Goal: Find specific page/section: Find specific page/section

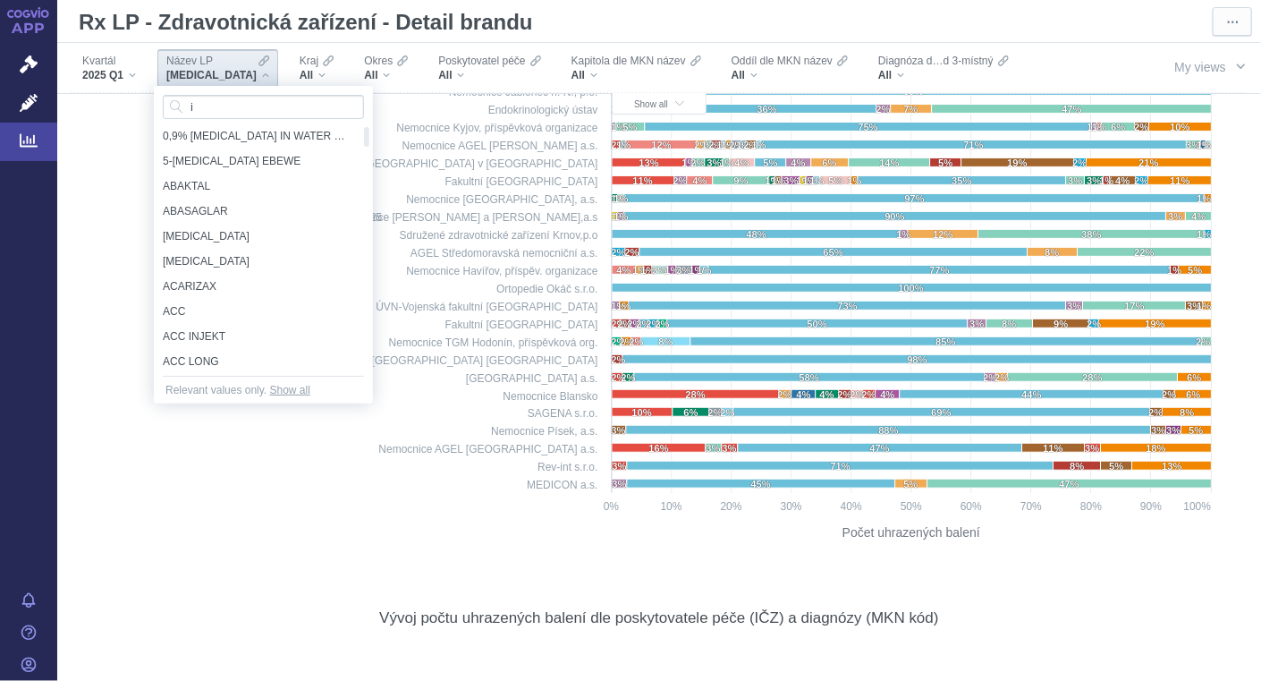
scroll to position [1364, 0]
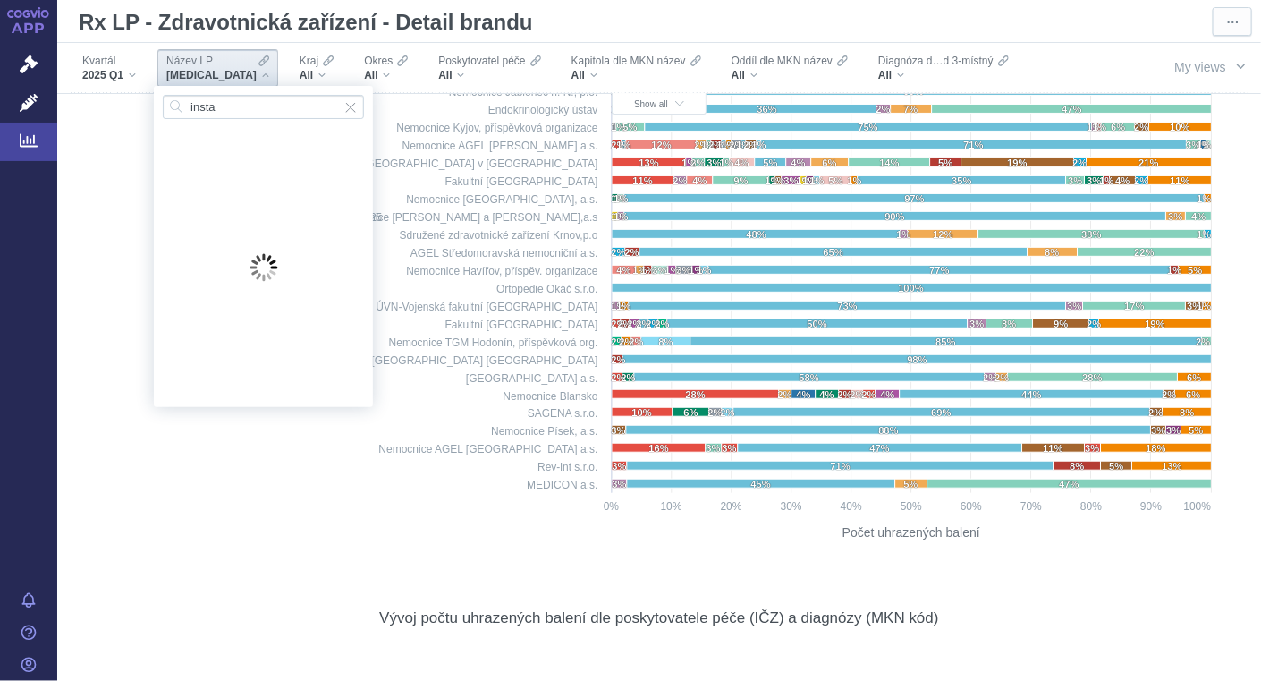
type input "instan"
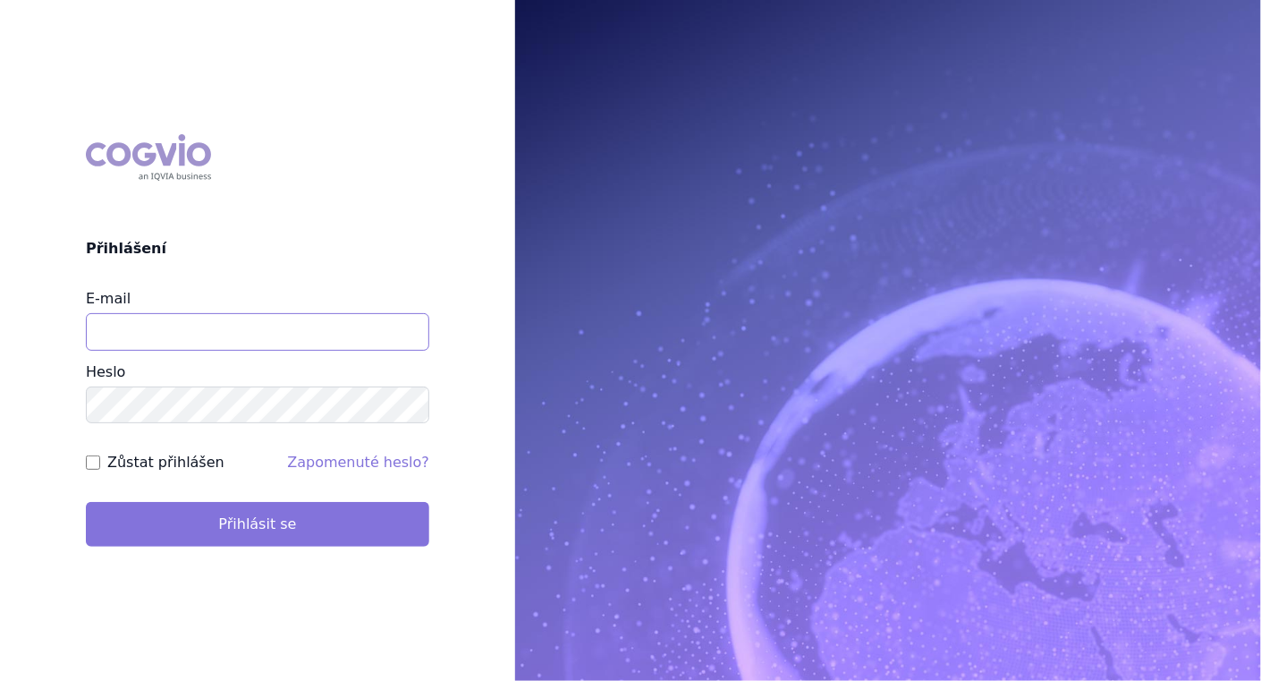
type input "[EMAIL_ADDRESS][DOMAIN_NAME]"
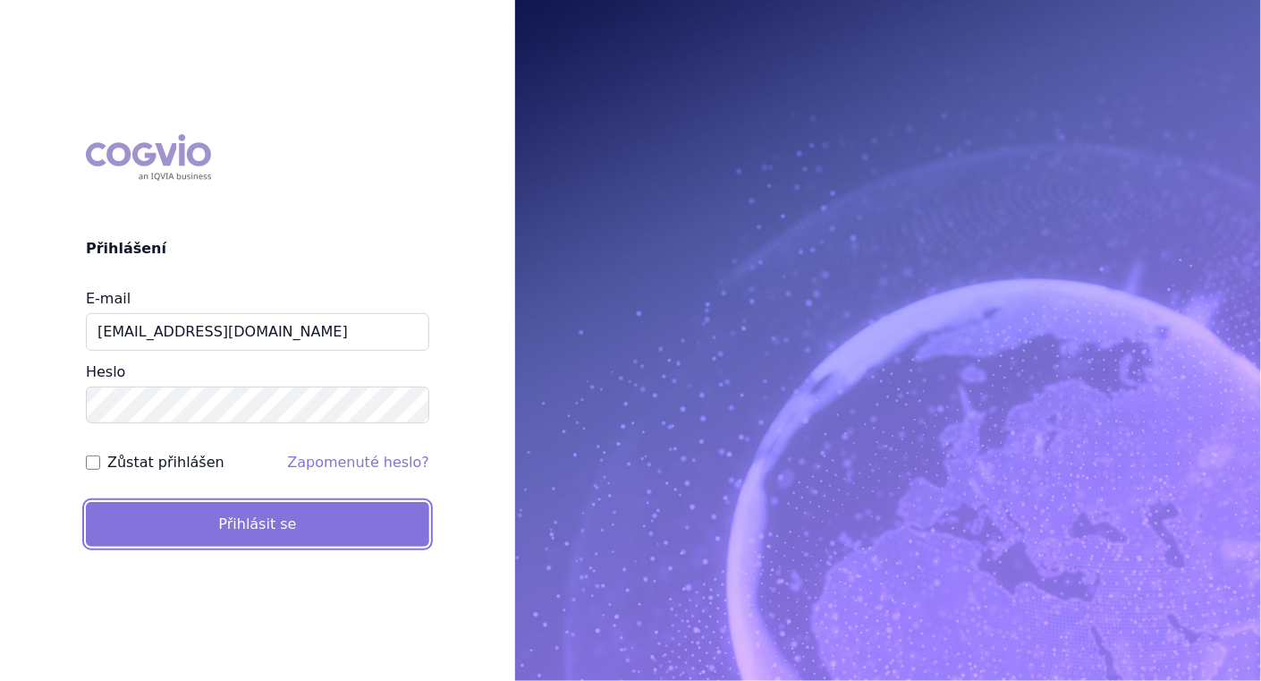
click at [272, 534] on button "Přihlásit se" at bounding box center [257, 524] width 343 height 45
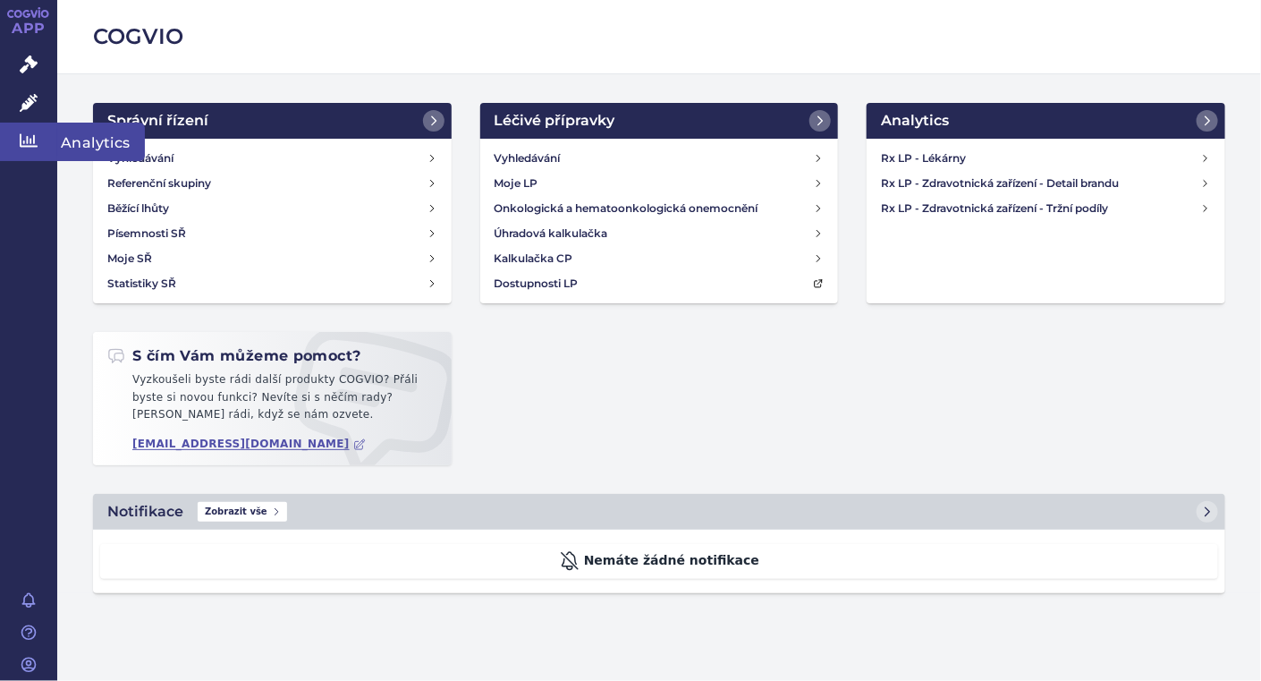
click at [29, 134] on icon at bounding box center [29, 140] width 18 height 18
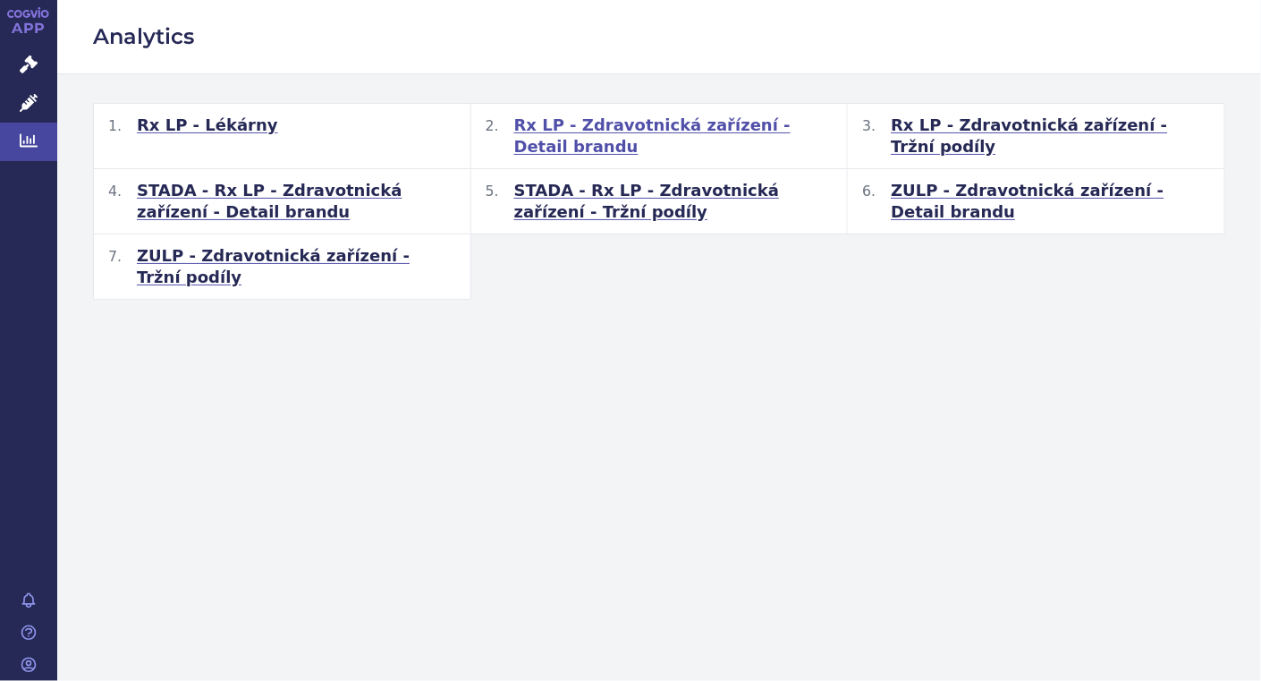
click at [695, 131] on span "Rx LP - Zdravotnická zařízení - Detail brandu" at bounding box center [673, 135] width 319 height 43
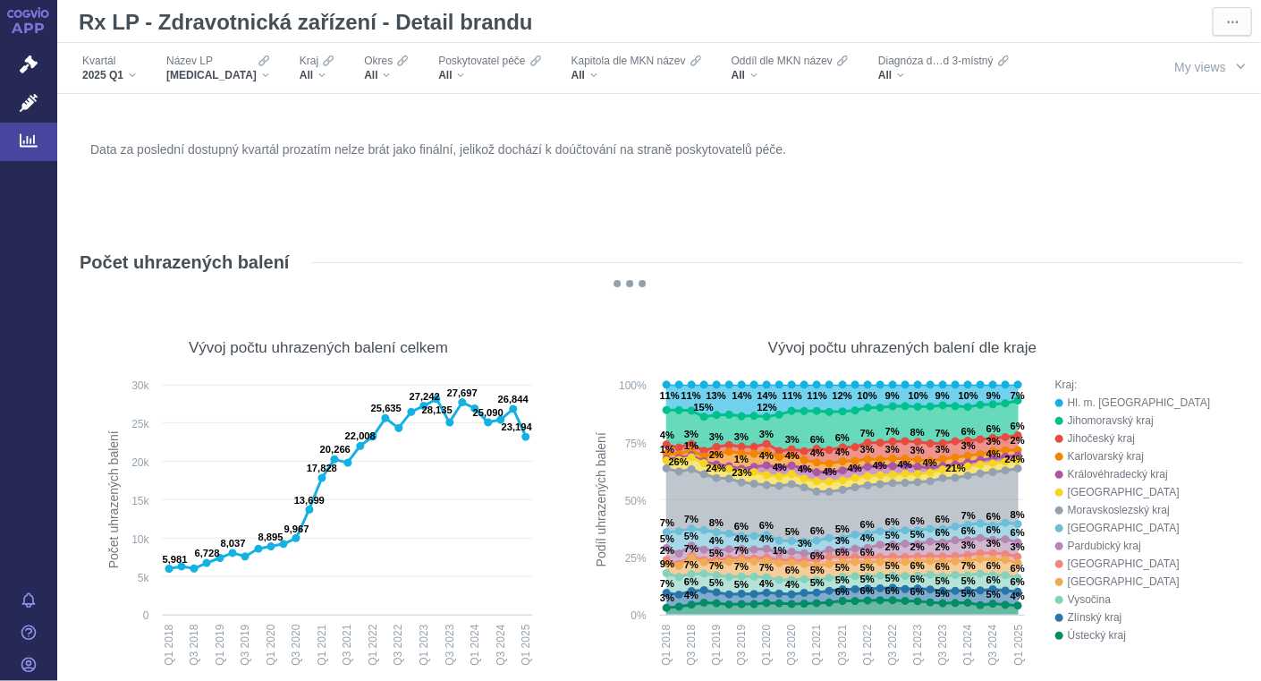
click at [226, 73] on div "XARELTO" at bounding box center [217, 75] width 103 height 14
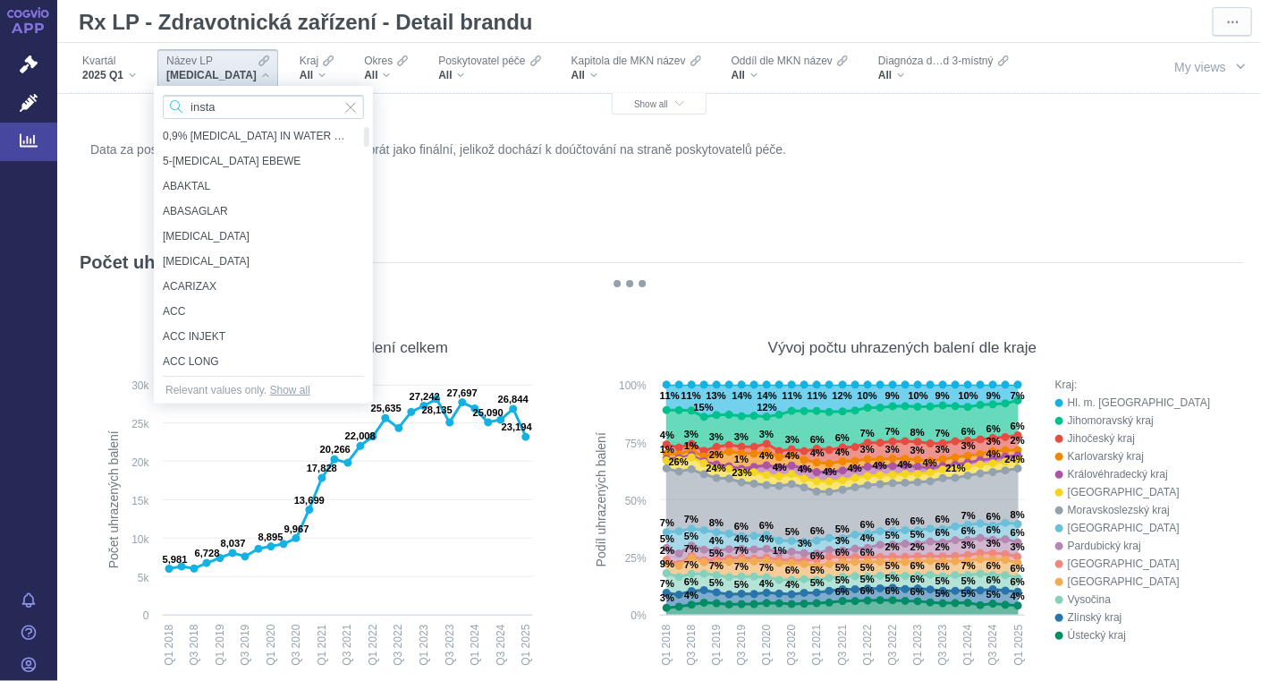
type input "instan"
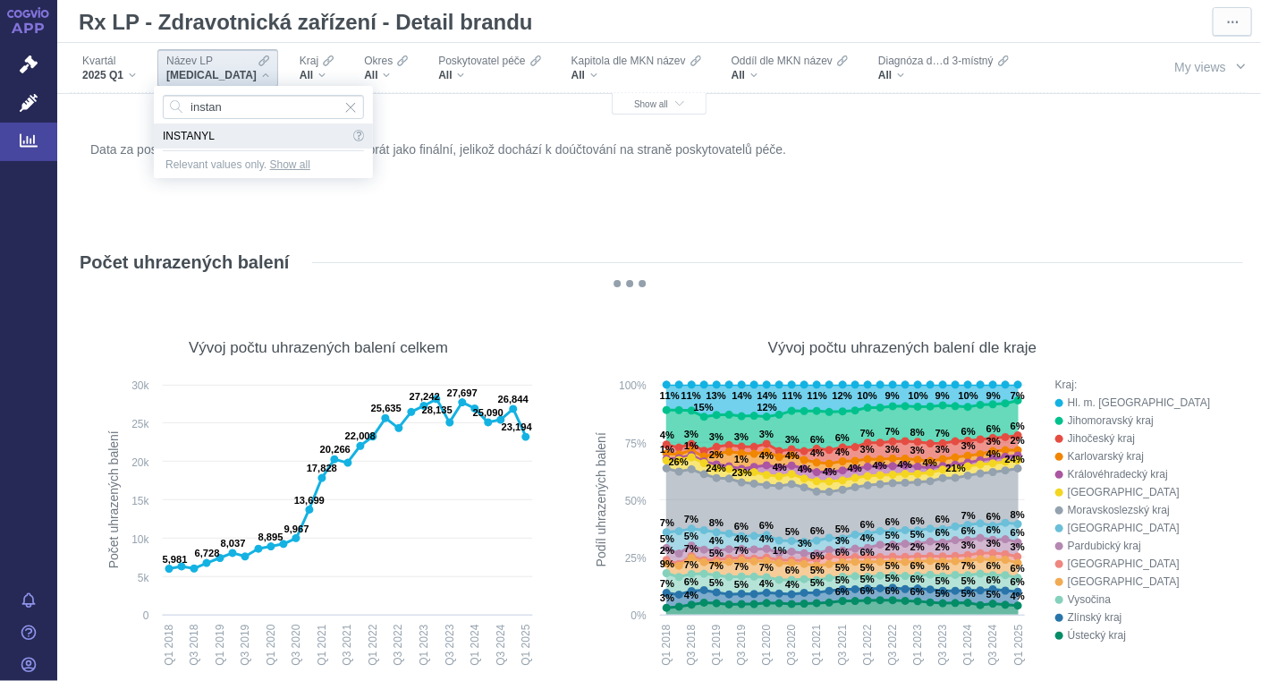
click at [178, 137] on span "INSTANYL" at bounding box center [256, 135] width 186 height 25
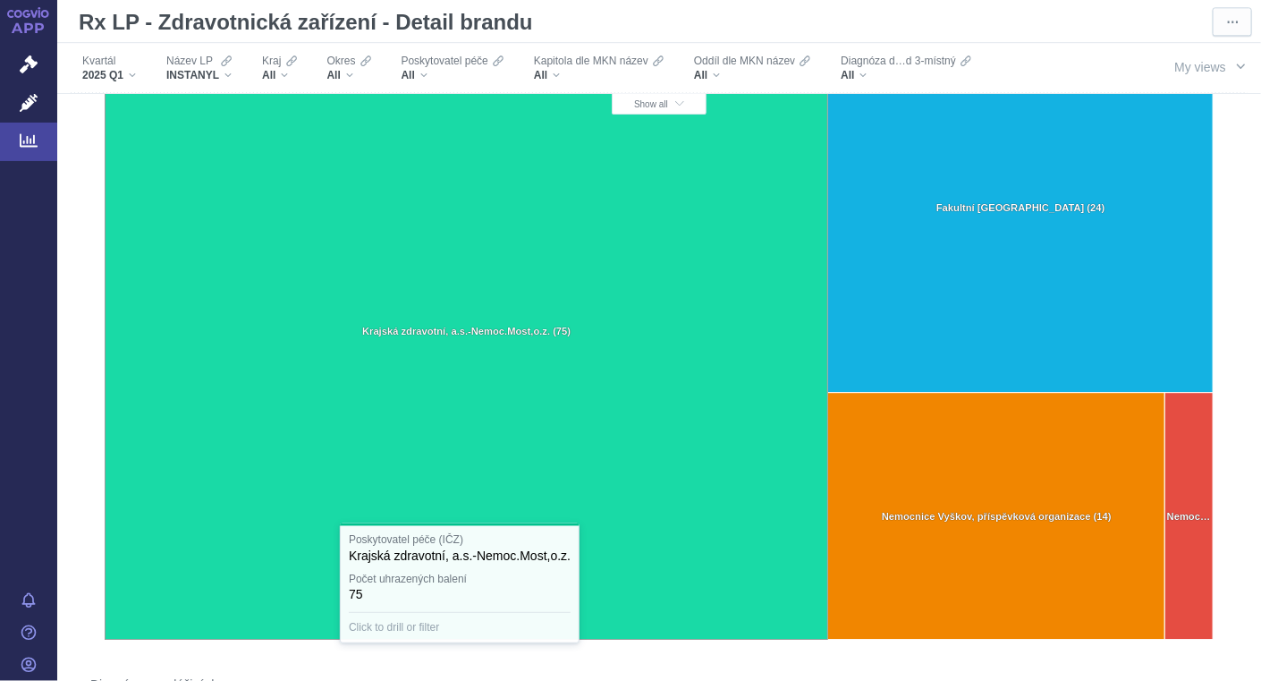
scroll to position [1813, 0]
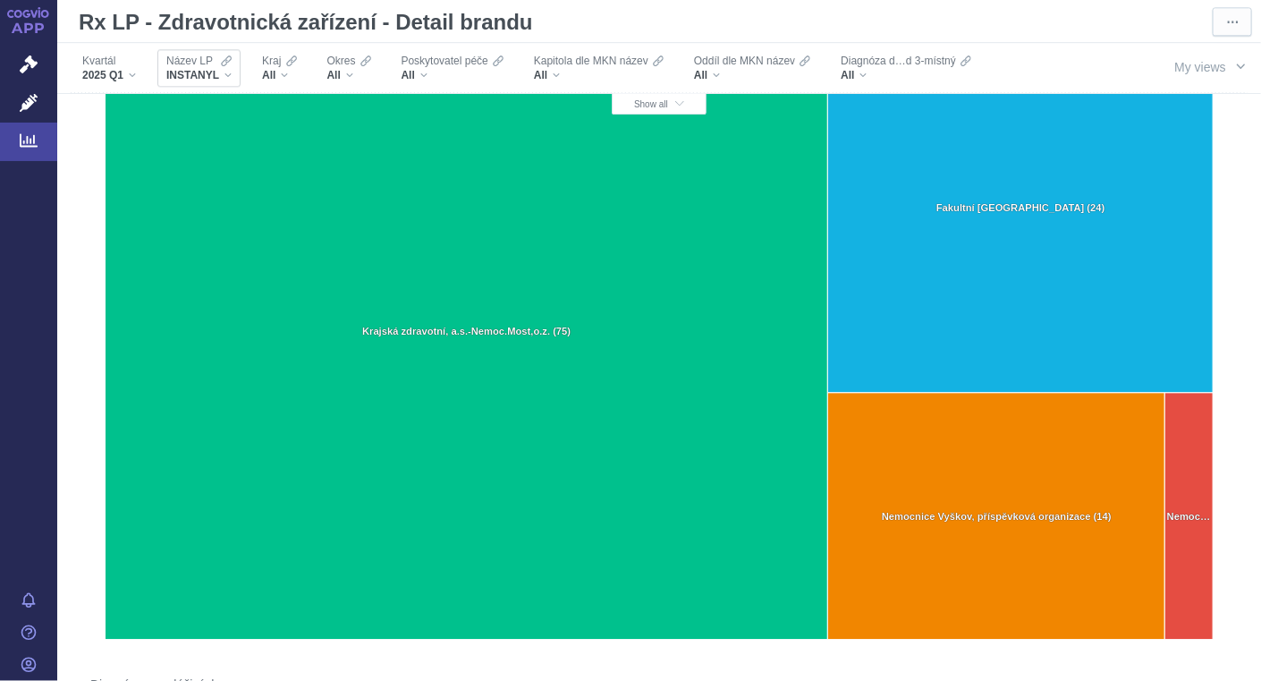
click at [226, 73] on div "INSTANYL" at bounding box center [198, 75] width 65 height 14
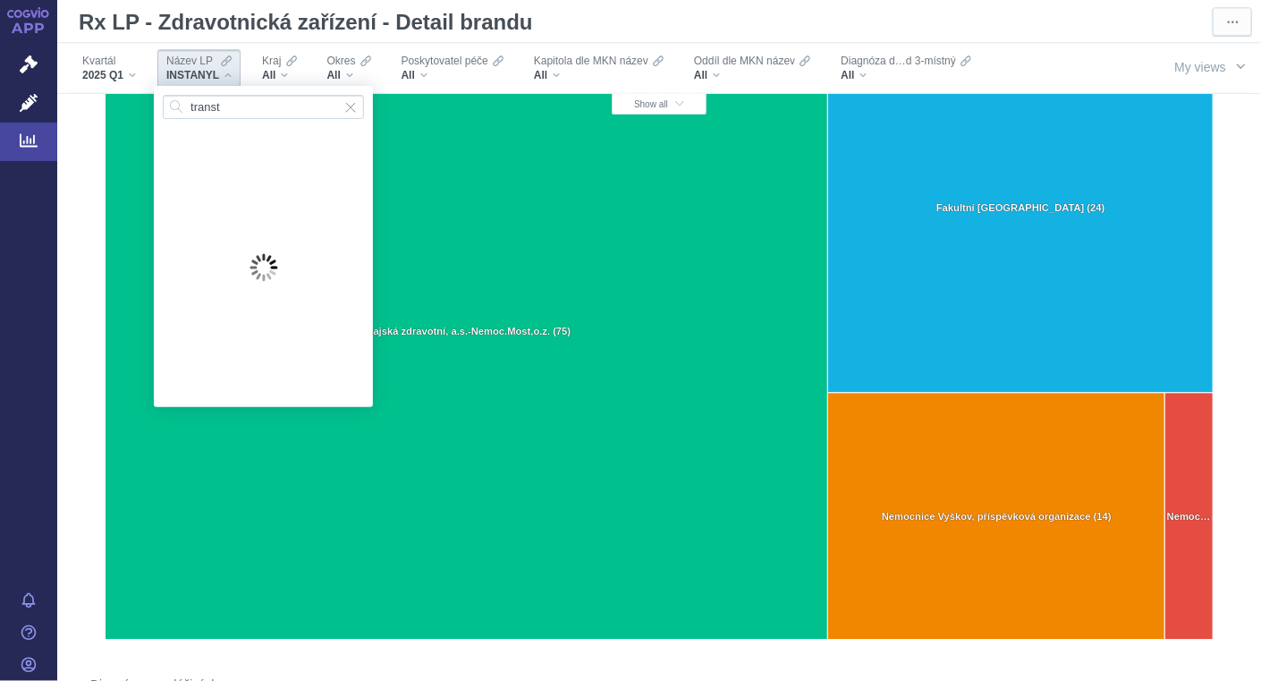
type input "transte"
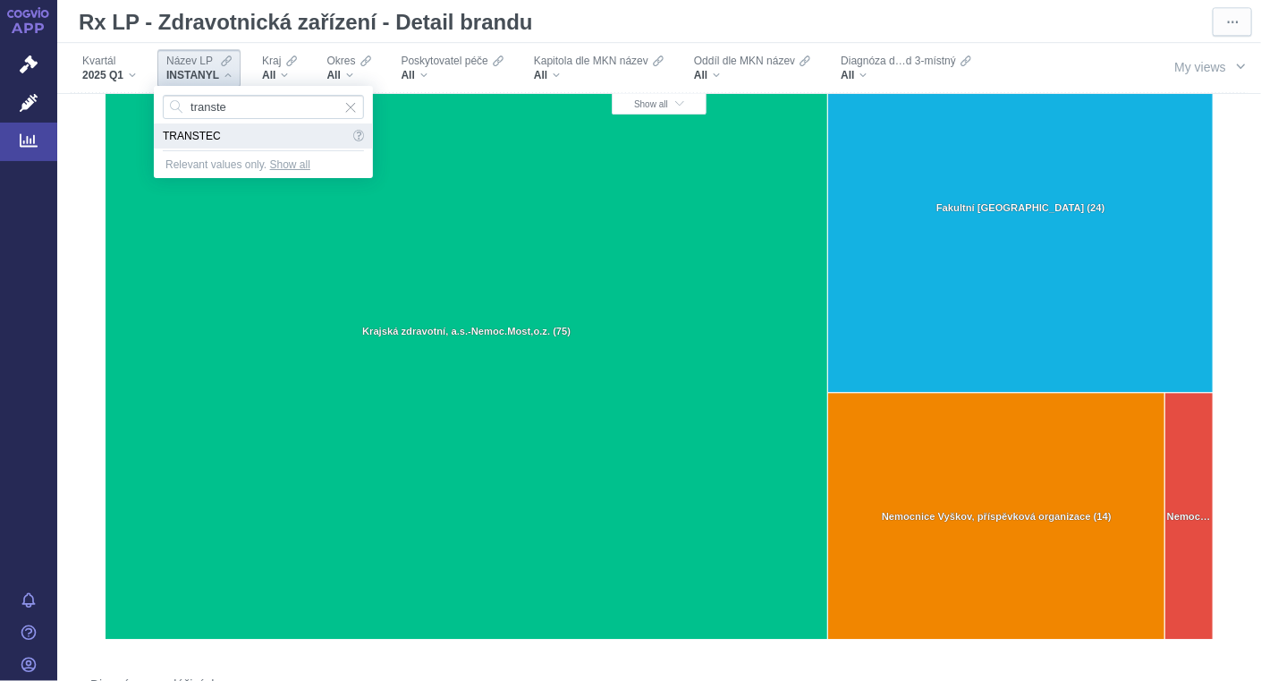
click at [212, 137] on span "TRANSTEC" at bounding box center [256, 135] width 186 height 25
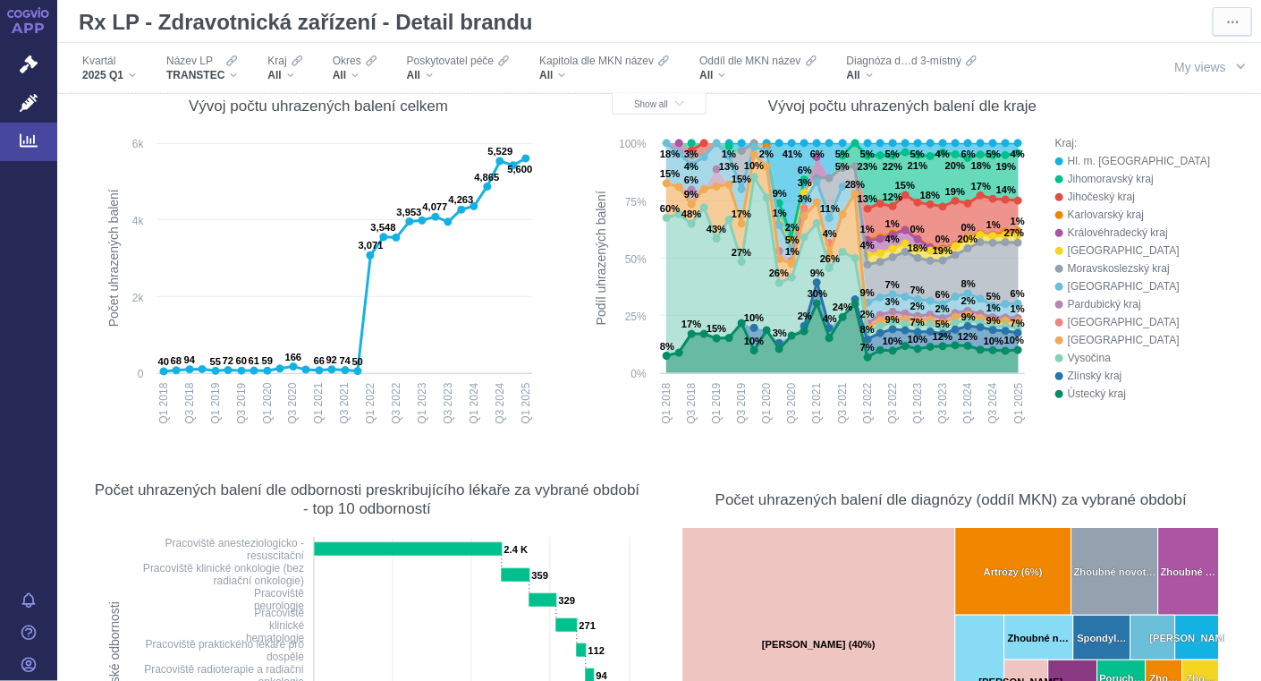
scroll to position [236, 0]
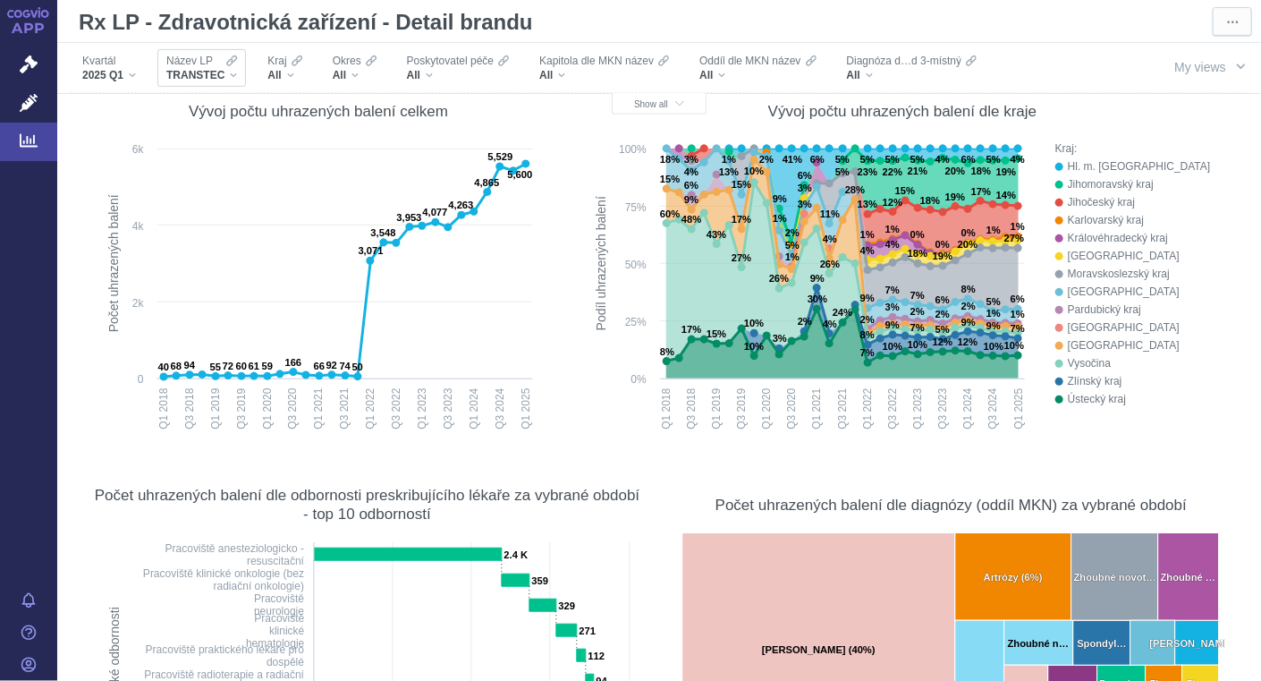
click at [231, 72] on div "TRANSTEC" at bounding box center [201, 75] width 71 height 14
click at [203, 108] on input "bprnorfin s" at bounding box center [263, 107] width 201 height 24
click at [286, 107] on input "burnorfin s" at bounding box center [263, 107] width 201 height 24
type input "buprenorfin"
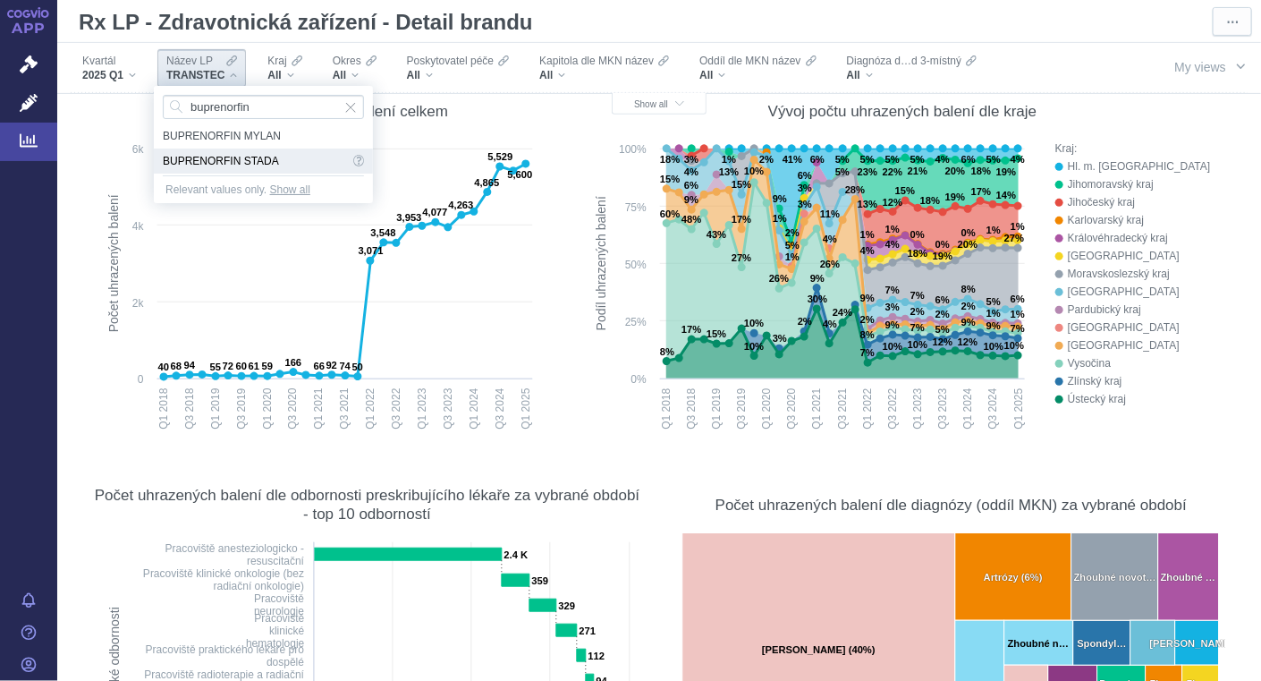
click at [271, 165] on span "BUPRENORFIN STADA" at bounding box center [256, 160] width 186 height 25
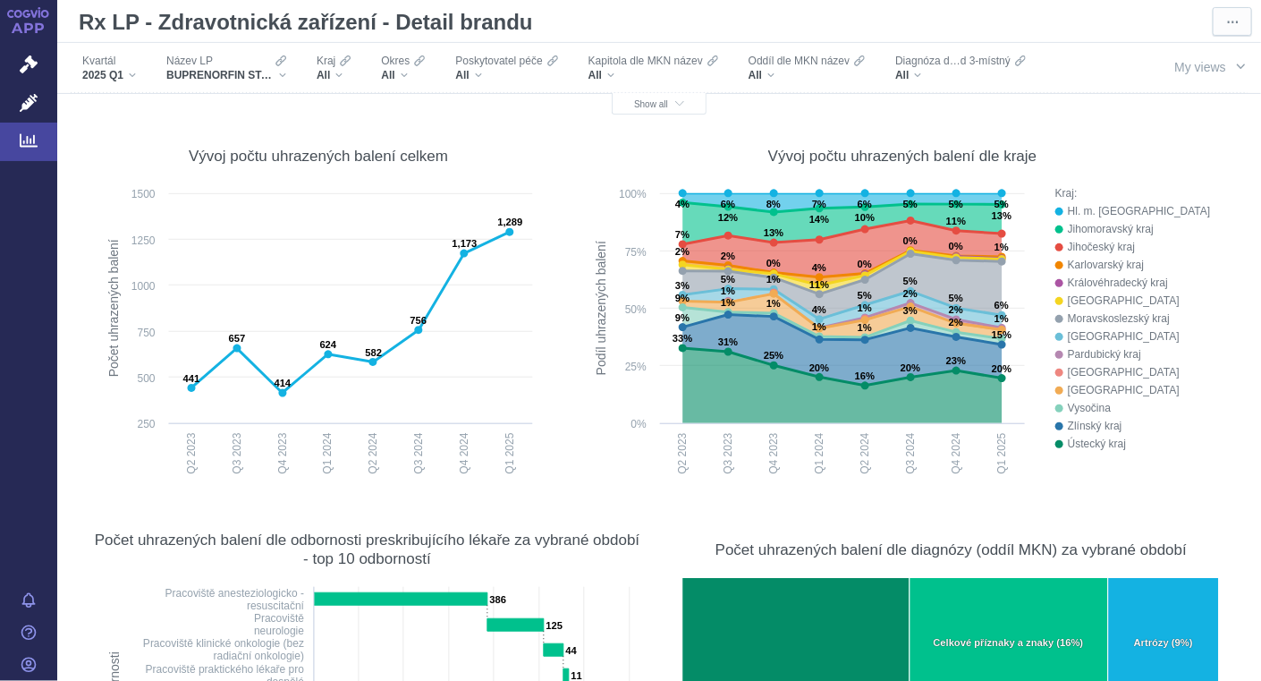
scroll to position [194, 0]
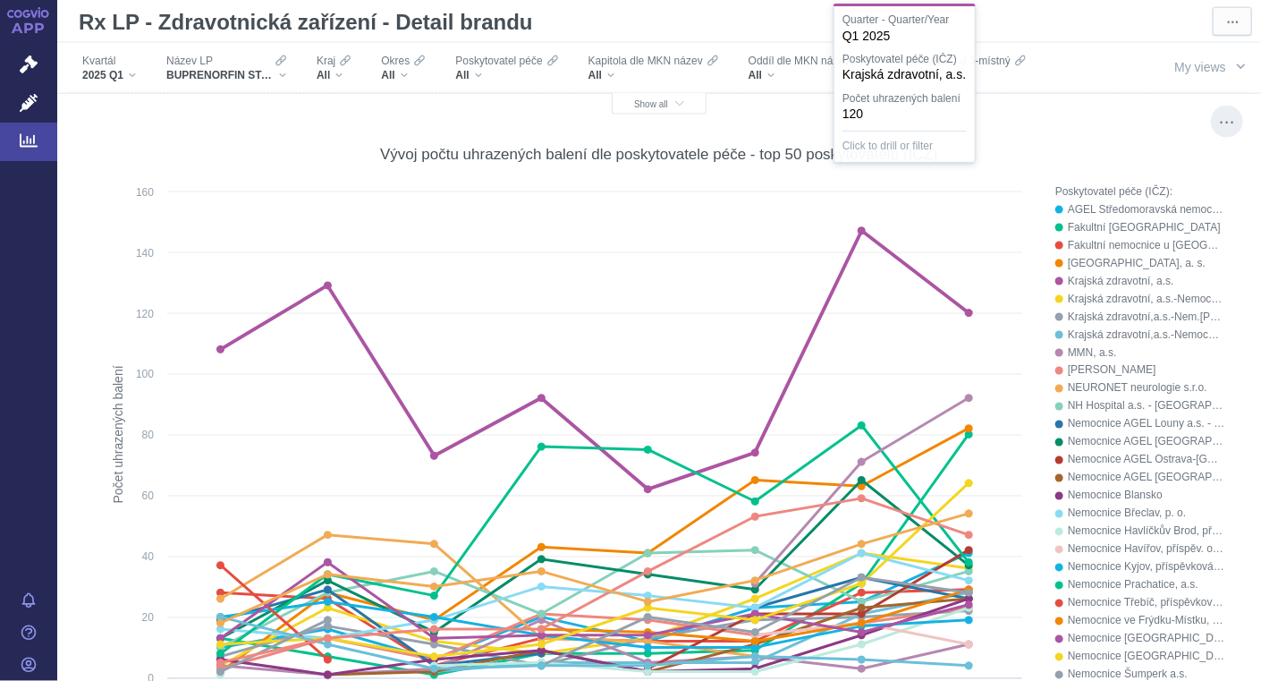
scroll to position [946, 0]
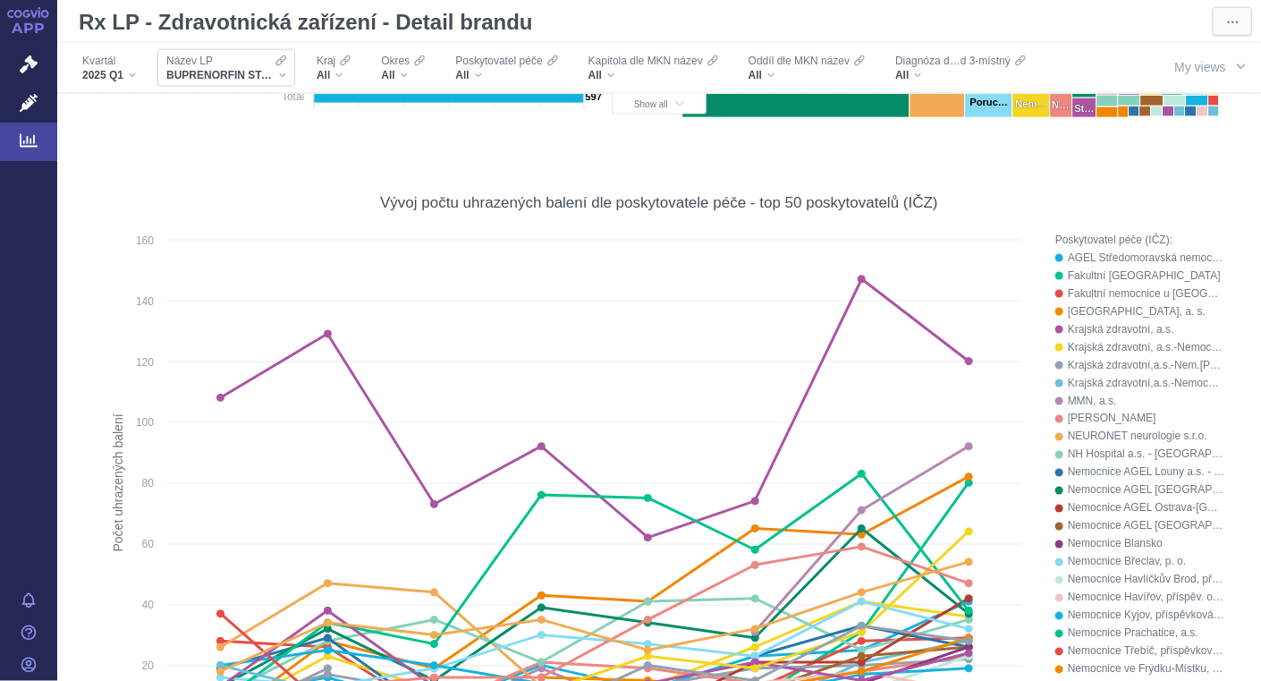
click at [283, 78] on div "BUPRENORFIN STADA" at bounding box center [226, 75] width 120 height 14
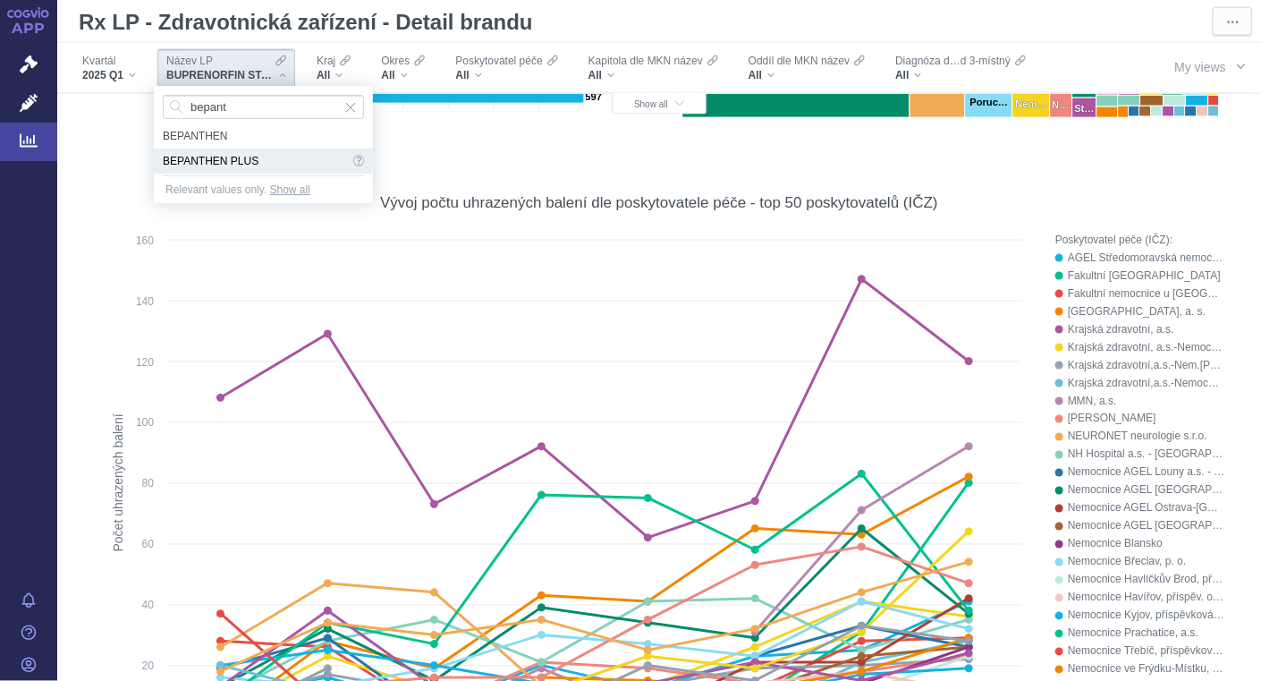
type input "bepant"
click at [252, 164] on span "BEPANTHEN PLUS" at bounding box center [256, 160] width 186 height 25
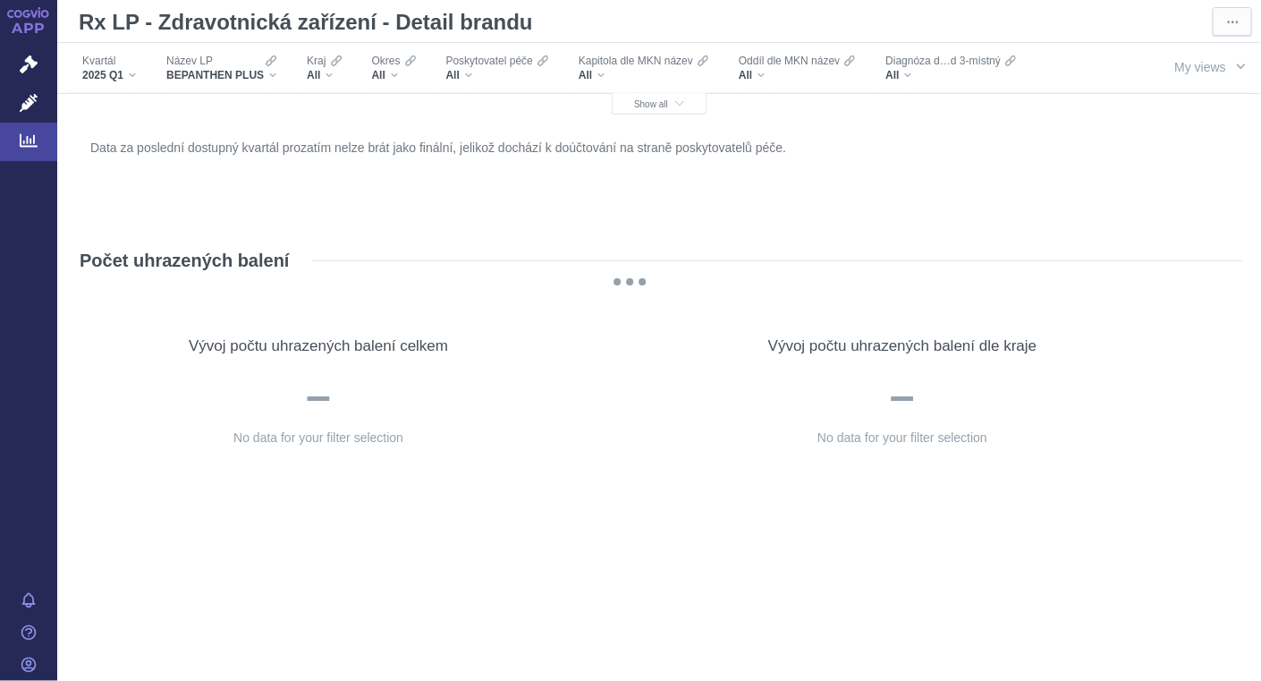
scroll to position [0, 0]
click at [276, 78] on div "Název LP BEPANTHEN PLUS" at bounding box center [221, 68] width 128 height 38
